Goal: Transaction & Acquisition: Book appointment/travel/reservation

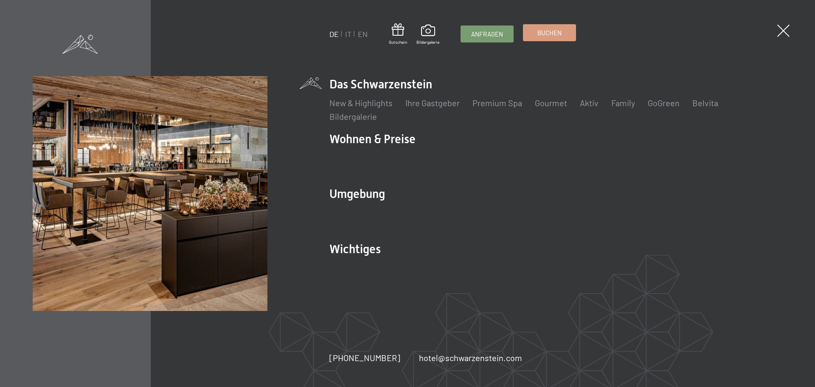
click at [543, 29] on span "Buchen" at bounding box center [549, 32] width 24 height 9
click at [558, 34] on span "Buchen" at bounding box center [549, 32] width 24 height 9
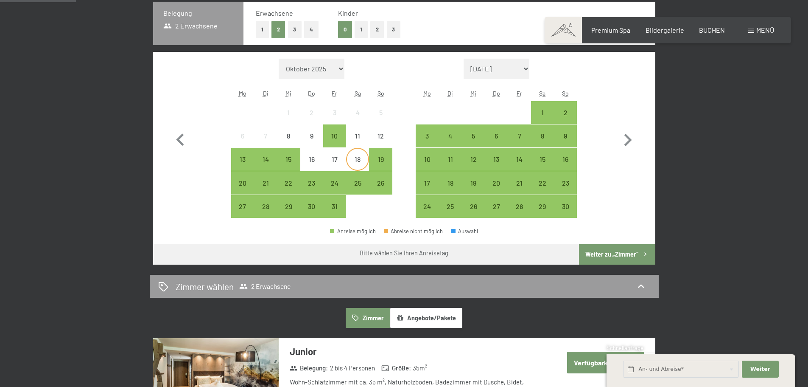
scroll to position [151, 0]
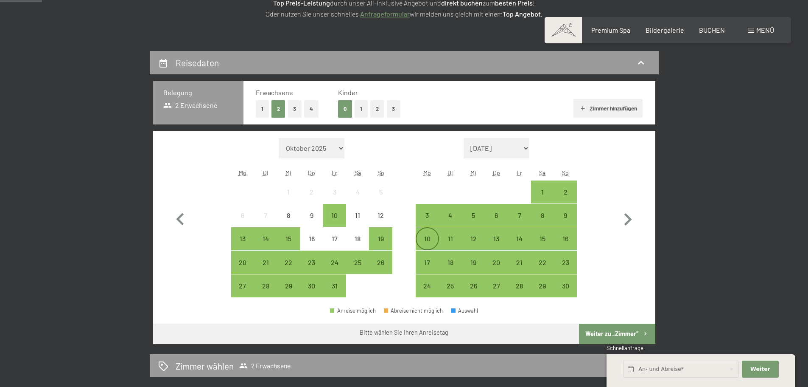
click at [432, 238] on div "10" at bounding box center [427, 245] width 21 height 21
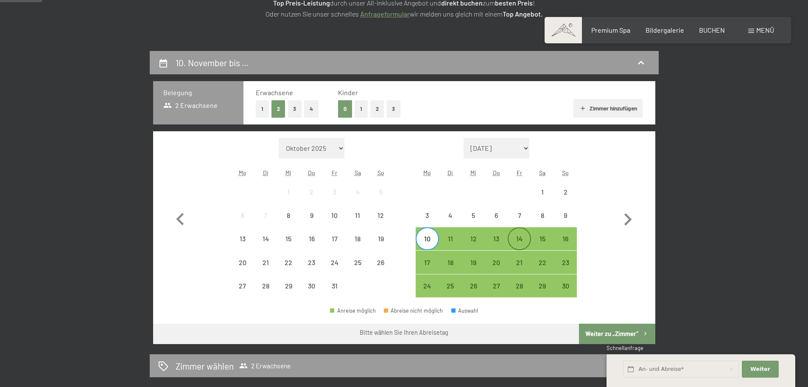
click at [528, 237] on div "14" at bounding box center [519, 245] width 21 height 21
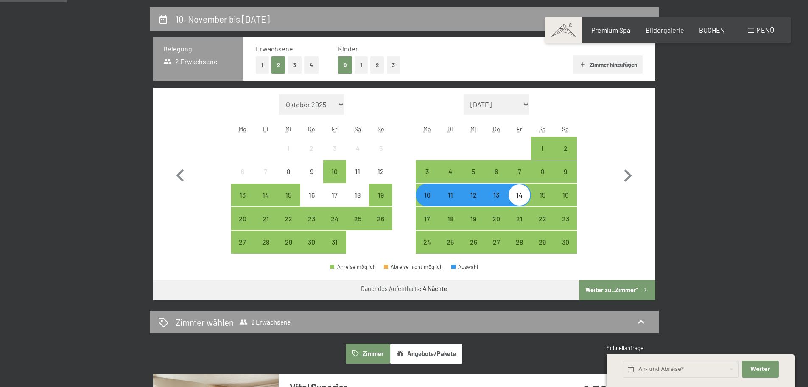
scroll to position [236, 0]
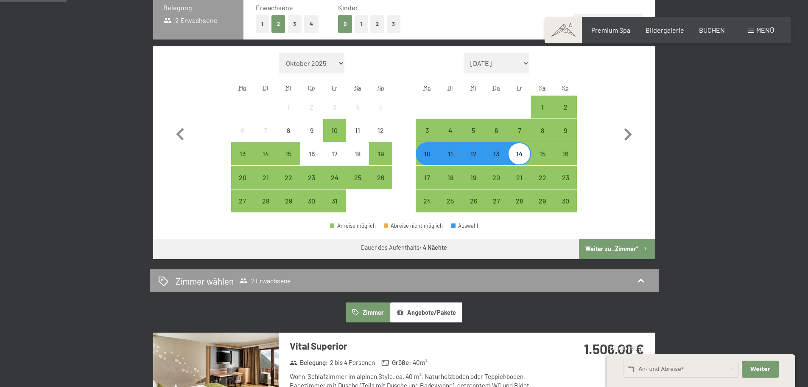
click at [614, 248] on button "Weiter zu „Zimmer“" at bounding box center [617, 248] width 76 height 20
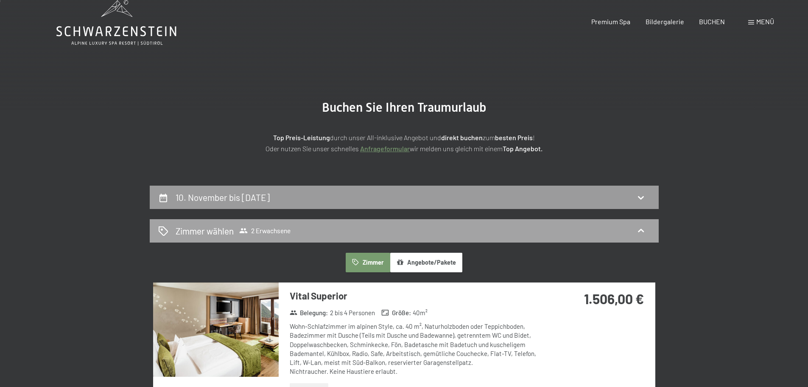
scroll to position [0, 0]
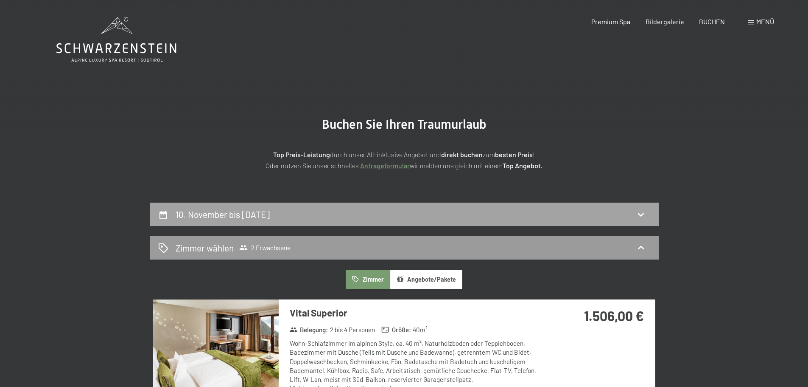
click at [368, 213] on div "10. November bis 14. November 2025" at bounding box center [404, 214] width 492 height 12
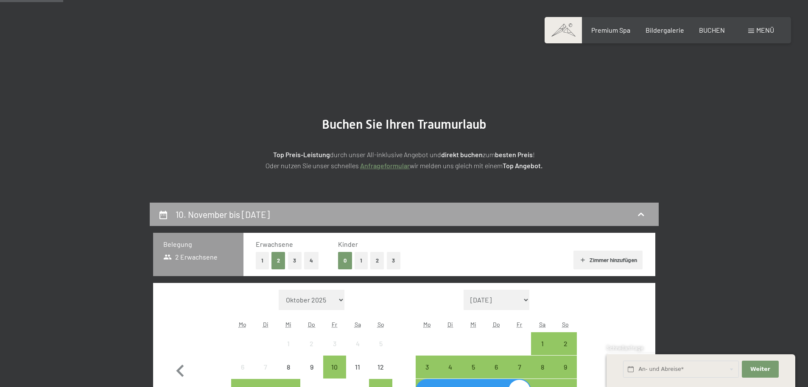
scroll to position [202, 0]
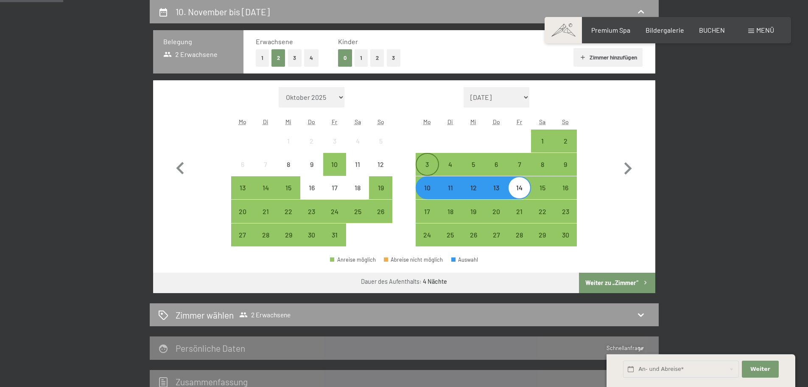
click at [428, 164] on div "3" at bounding box center [427, 171] width 21 height 21
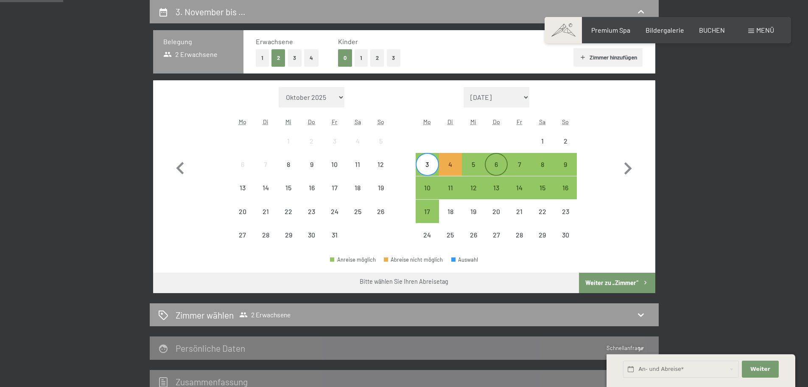
click at [495, 163] on div "6" at bounding box center [496, 171] width 21 height 21
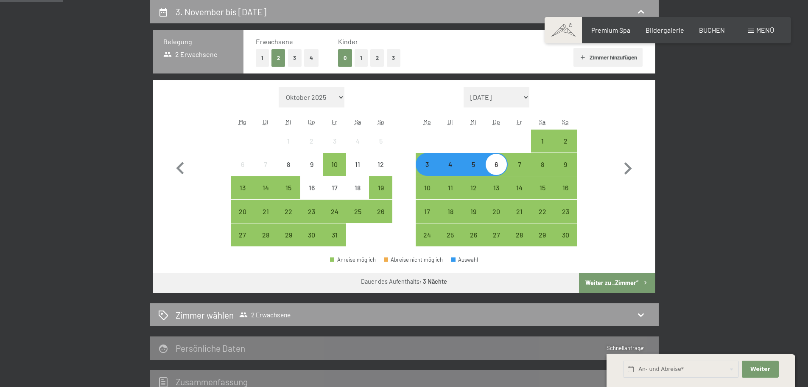
click at [609, 279] on button "Weiter zu „Zimmer“" at bounding box center [617, 282] width 76 height 20
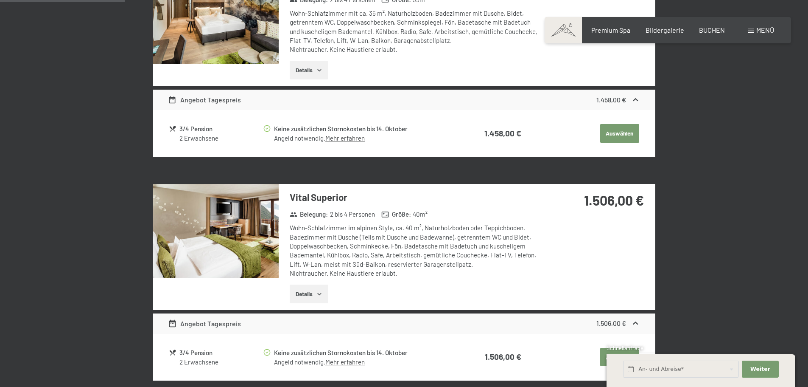
scroll to position [118, 0]
